Goal: Transaction & Acquisition: Purchase product/service

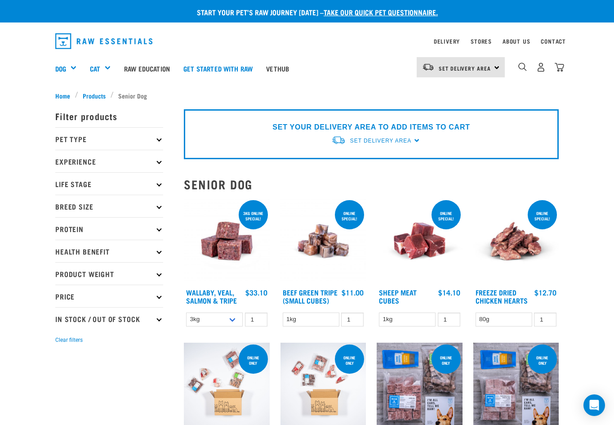
click at [160, 138] on icon at bounding box center [158, 138] width 5 height 5
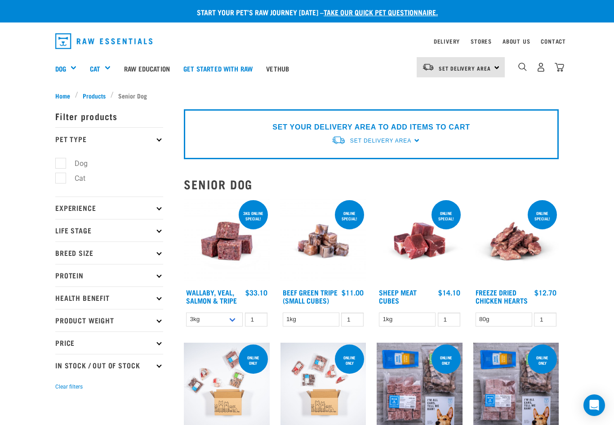
click at [60, 165] on label "Dog" at bounding box center [75, 163] width 31 height 11
click at [58, 165] on input "Dog" at bounding box center [58, 162] width 6 height 6
checkbox input "true"
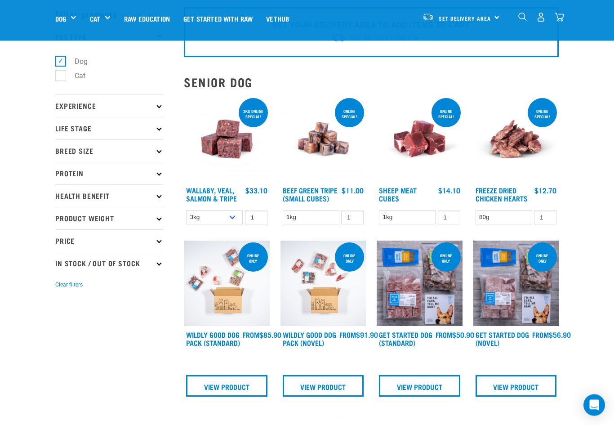
scroll to position [38, 0]
click at [153, 157] on p "Breed Size" at bounding box center [109, 150] width 108 height 22
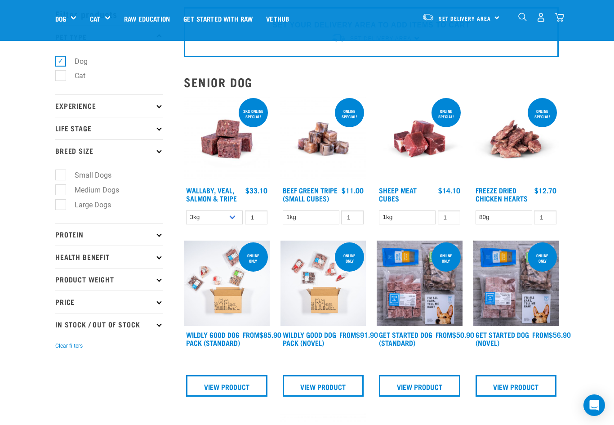
click at [60, 209] on label "Large Dogs" at bounding box center [87, 204] width 54 height 11
click at [59, 206] on input "Large Dogs" at bounding box center [58, 203] width 6 height 6
checkbox input "true"
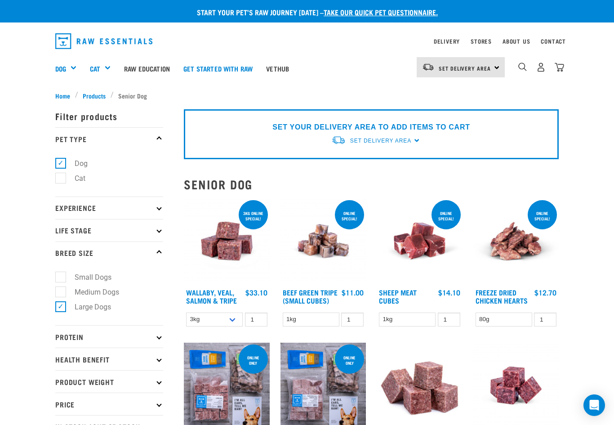
click at [147, 235] on p "Life Stage" at bounding box center [109, 230] width 108 height 22
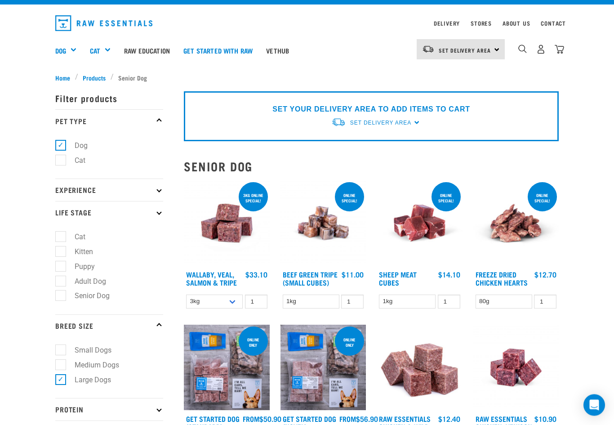
scroll to position [28, 0]
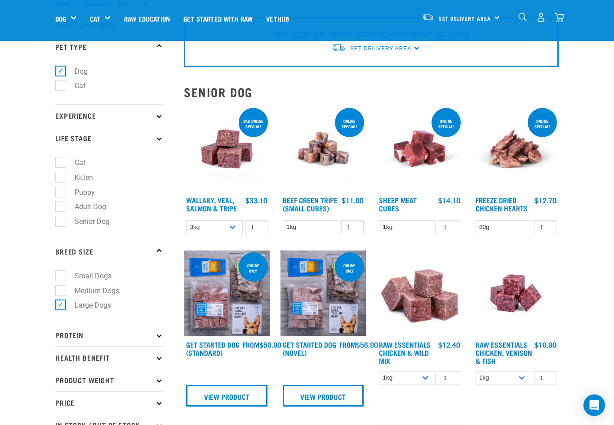
click at [62, 206] on label "Adult Dog" at bounding box center [84, 206] width 49 height 11
click at [61, 206] on input "Adult Dog" at bounding box center [58, 205] width 6 height 6
checkbox input "true"
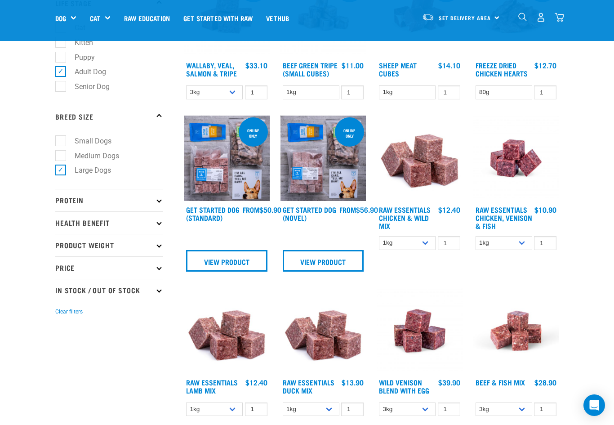
scroll to position [165, 0]
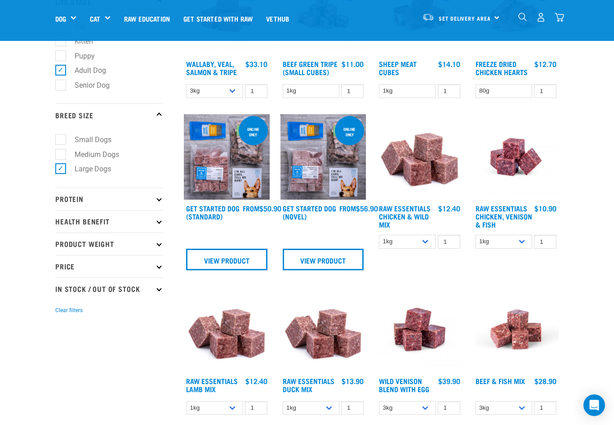
click at [139, 197] on p "Protein" at bounding box center [109, 199] width 108 height 22
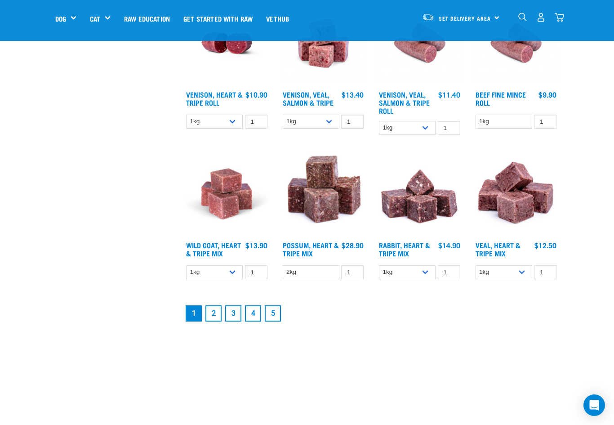
scroll to position [1064, 0]
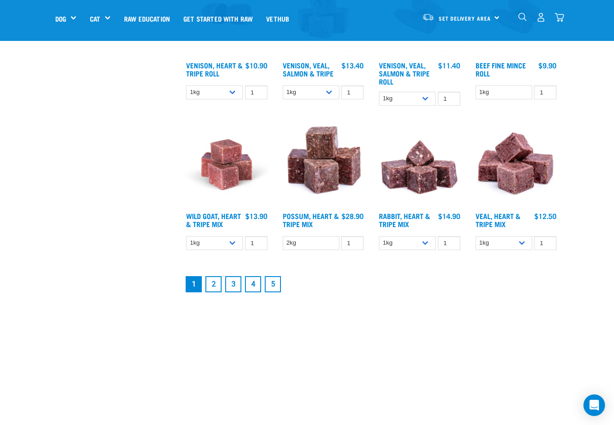
click at [217, 292] on link "2" at bounding box center [214, 284] width 16 height 16
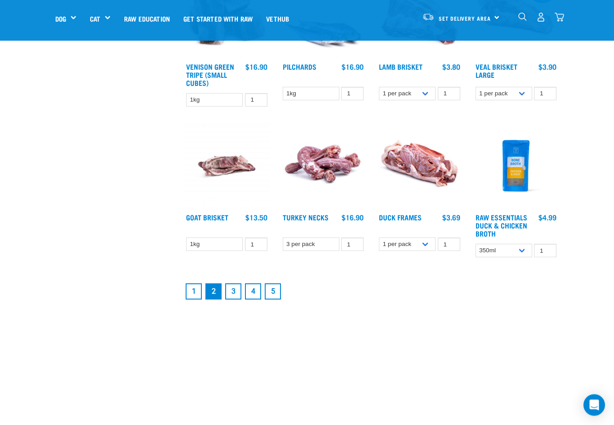
scroll to position [1035, 0]
click at [232, 299] on link "3" at bounding box center [233, 291] width 16 height 16
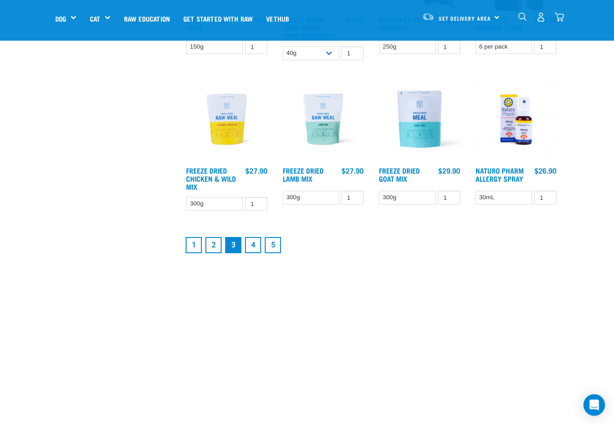
scroll to position [1094, 0]
click at [252, 247] on link "4" at bounding box center [253, 245] width 16 height 16
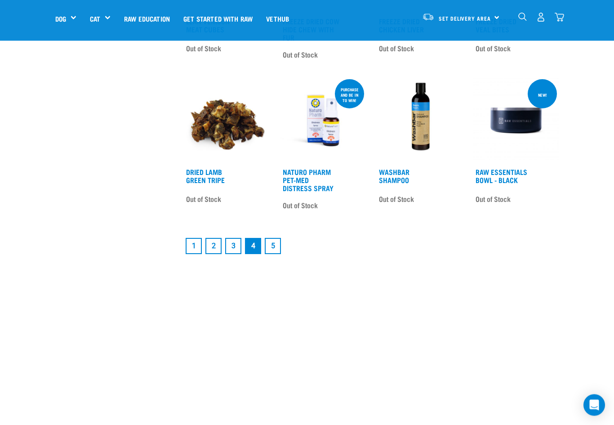
scroll to position [1099, 0]
click at [280, 251] on link "5" at bounding box center [273, 246] width 16 height 16
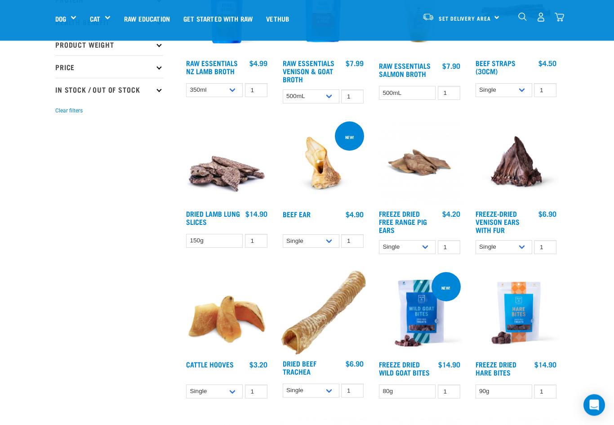
scroll to position [165, 0]
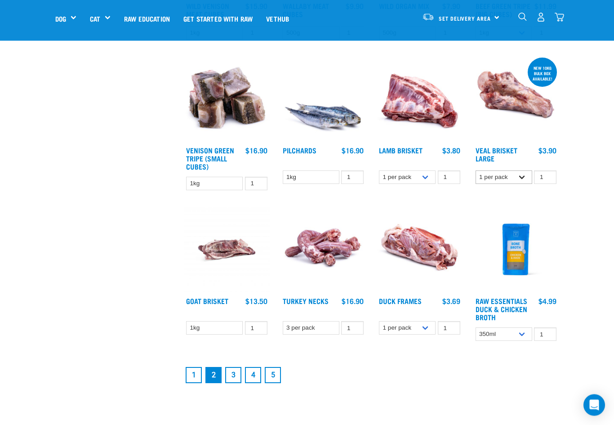
scroll to position [934, 0]
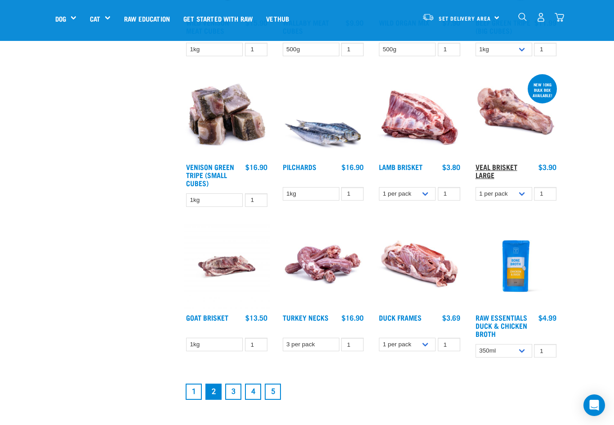
click at [500, 177] on link "Veal Brisket Large" at bounding box center [497, 171] width 42 height 12
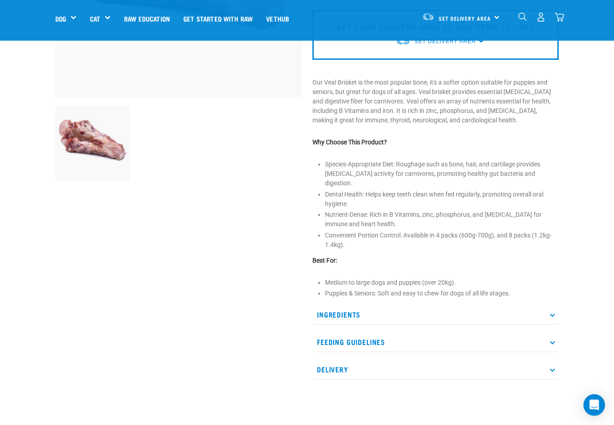
scroll to position [181, 0]
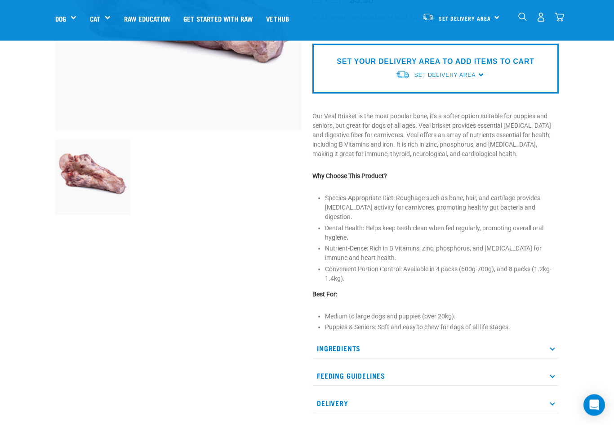
click at [436, 339] on p "Ingredients" at bounding box center [436, 349] width 246 height 20
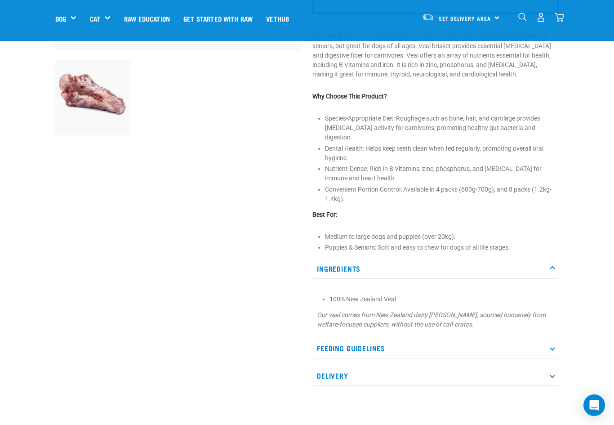
scroll to position [277, 0]
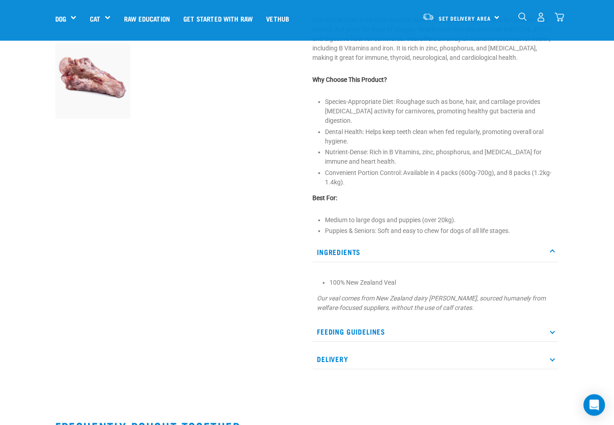
click at [437, 326] on p "Feeding Guidelines" at bounding box center [436, 332] width 246 height 20
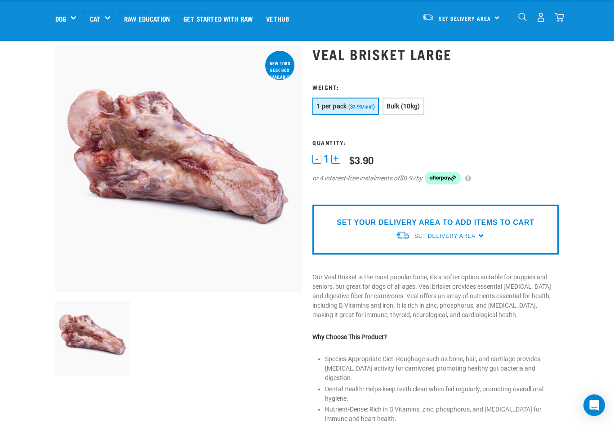
scroll to position [0, 0]
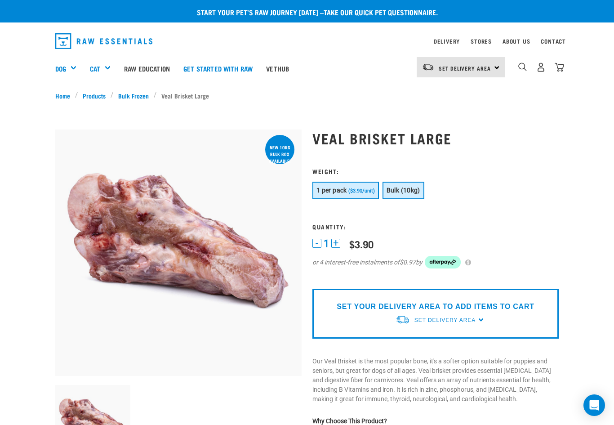
click at [416, 192] on span "Bulk (10kg)" at bounding box center [404, 190] width 34 height 7
